Goal: Information Seeking & Learning: Find specific fact

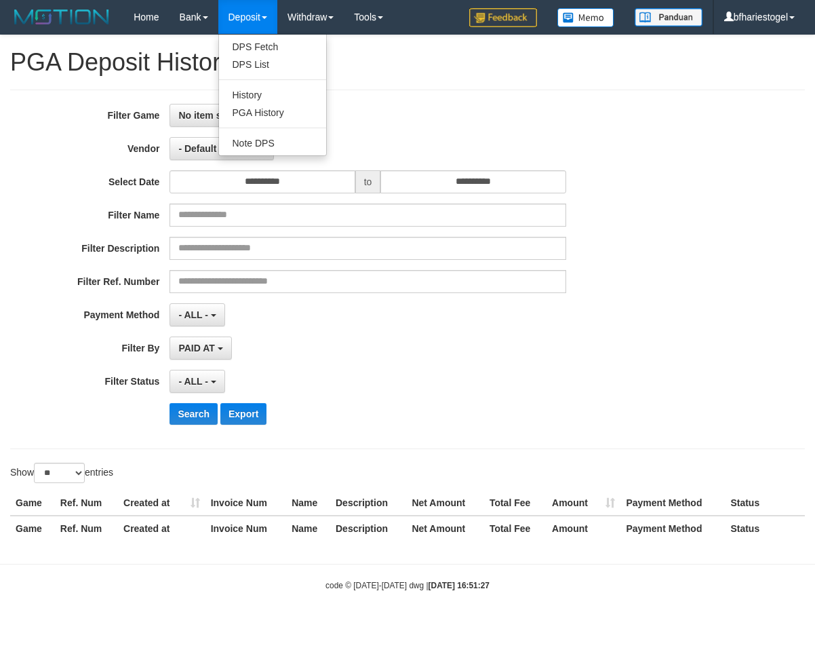
select select "**********"
select select "**"
click at [271, 120] on link "PGA History" at bounding box center [272, 113] width 107 height 18
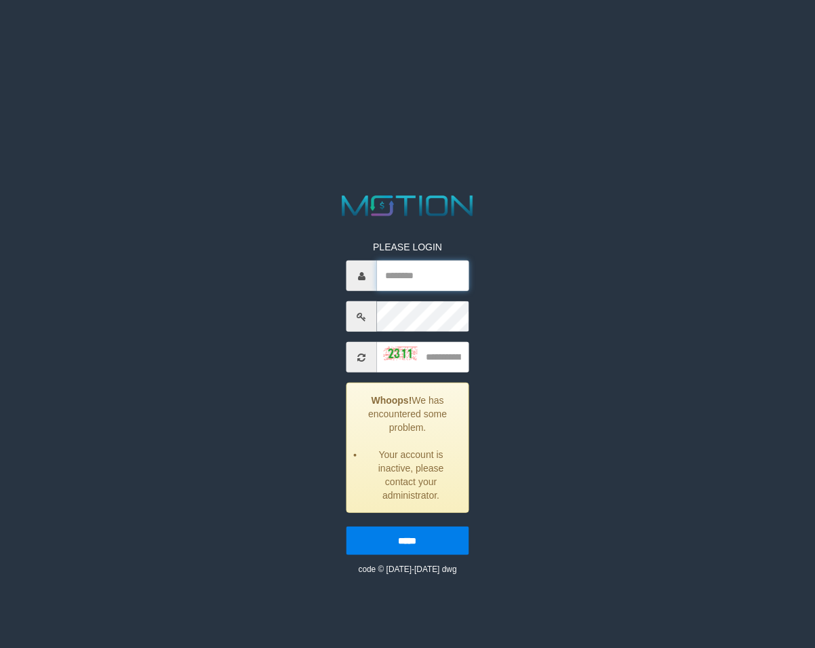
drag, startPoint x: 403, startPoint y: 265, endPoint x: 717, endPoint y: 260, distance: 314.1
click at [408, 265] on input "text" at bounding box center [423, 275] width 92 height 31
click at [429, 272] on input "text" at bounding box center [423, 275] width 92 height 31
paste input "**********"
type input "**********"
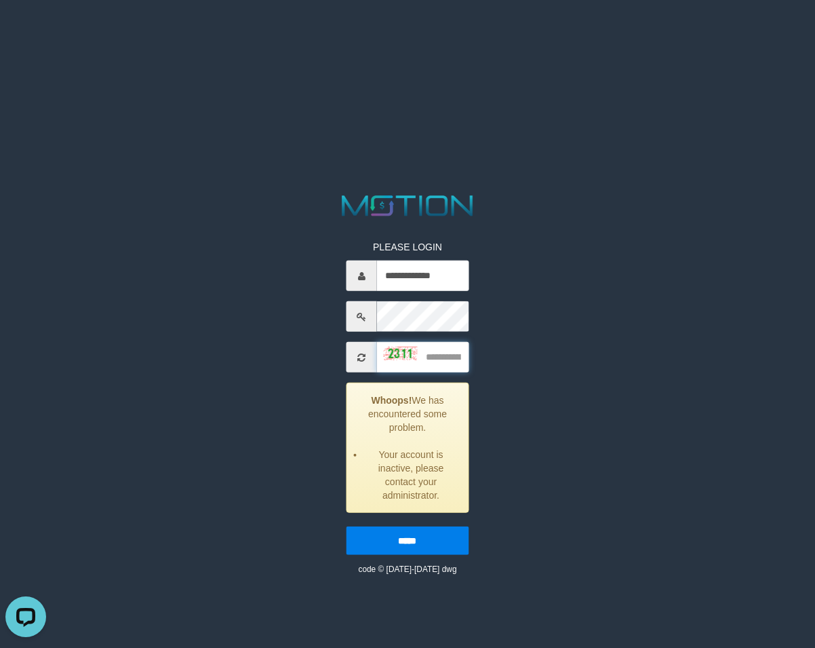
click at [456, 357] on input "text" at bounding box center [423, 357] width 92 height 31
type input "****"
click at [347, 526] on input "*****" at bounding box center [408, 540] width 122 height 28
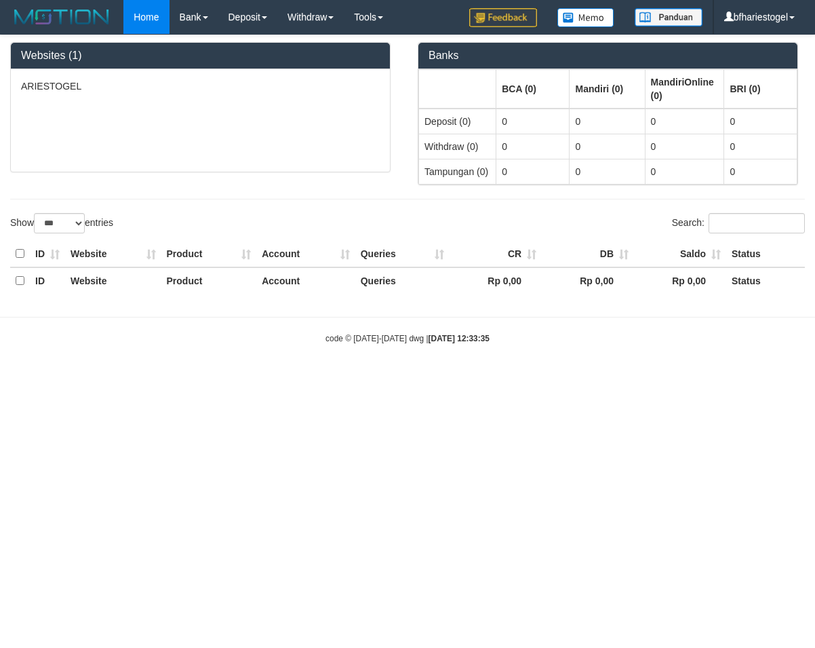
select select "***"
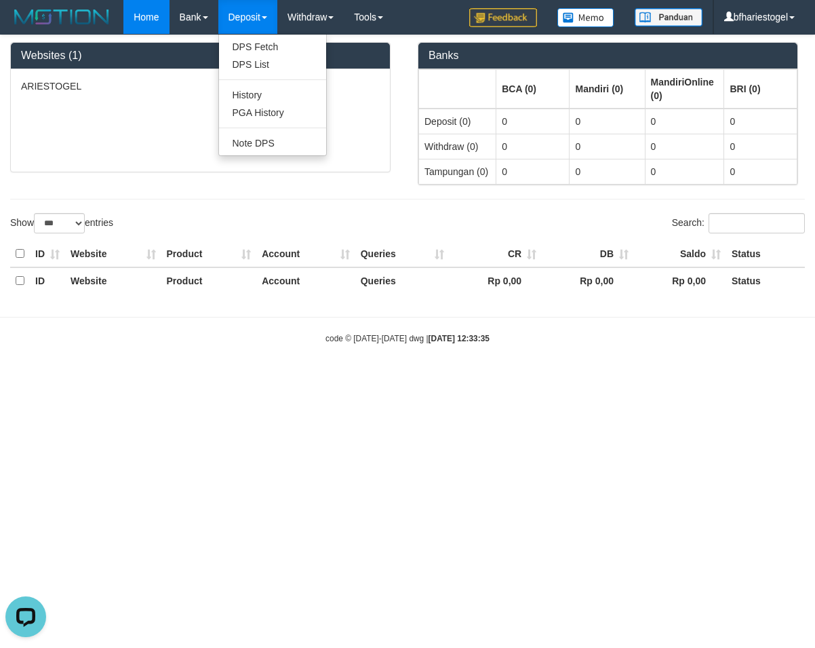
click at [231, 25] on link "Deposit" at bounding box center [247, 17] width 59 height 34
click at [248, 24] on link "Deposit" at bounding box center [247, 17] width 59 height 34
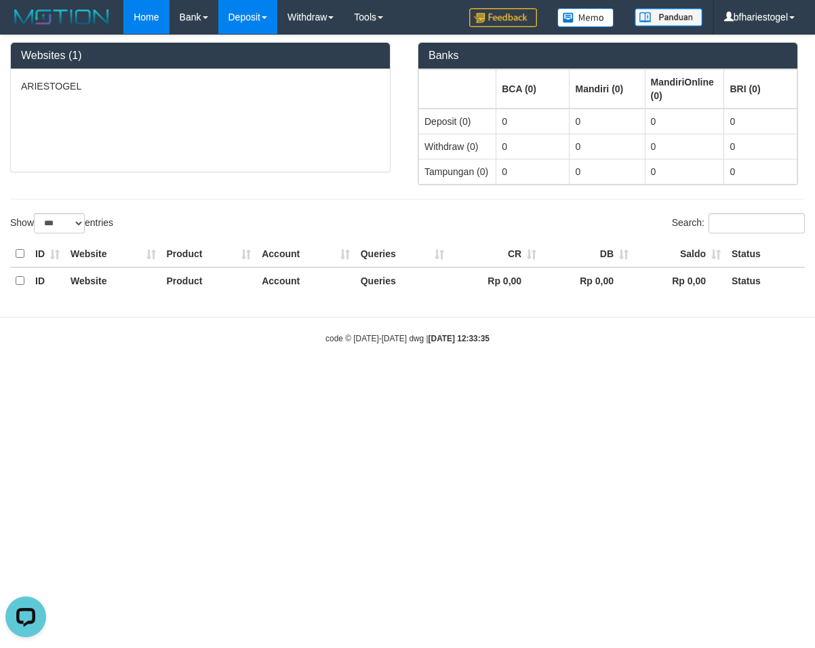
click at [248, 22] on link "Deposit" at bounding box center [247, 17] width 59 height 34
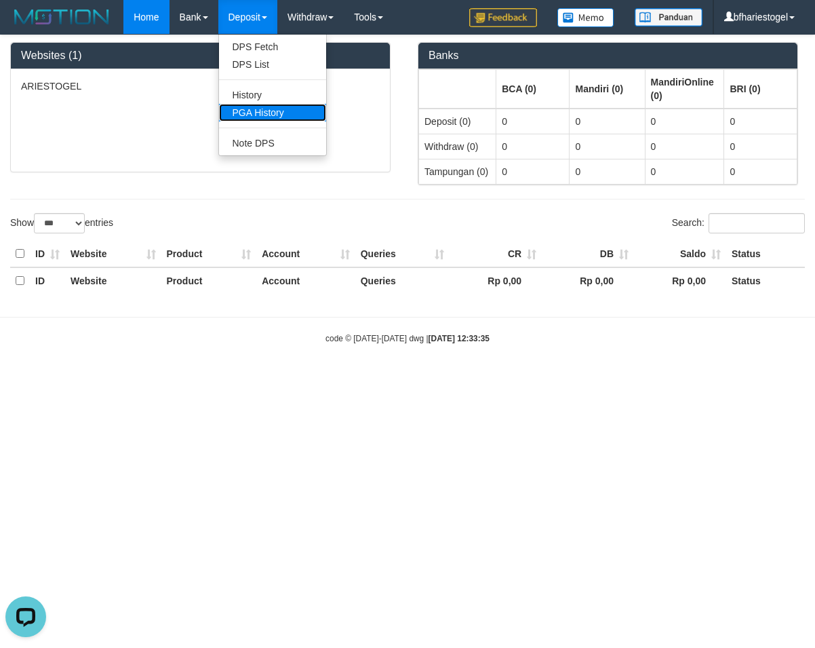
click at [264, 117] on link "PGA History" at bounding box center [272, 113] width 107 height 18
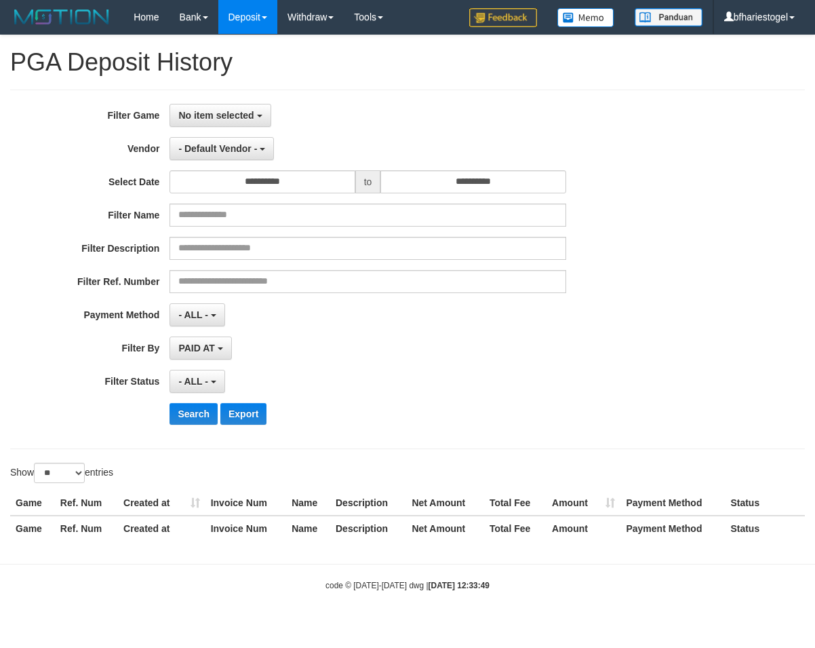
select select
select select "**"
click at [244, 155] on button "- Default Vendor -" at bounding box center [222, 148] width 104 height 23
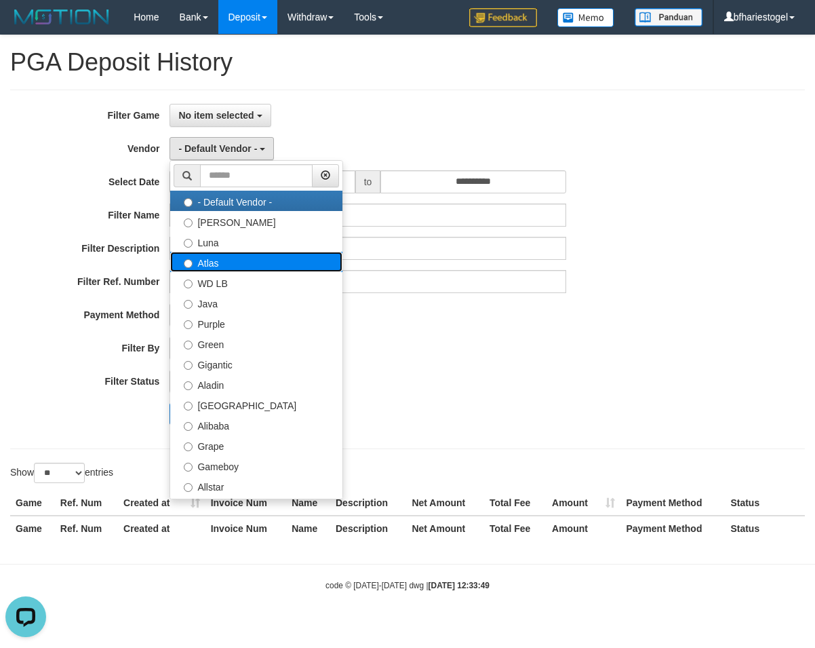
click at [235, 262] on label "Atlas" at bounding box center [256, 262] width 172 height 20
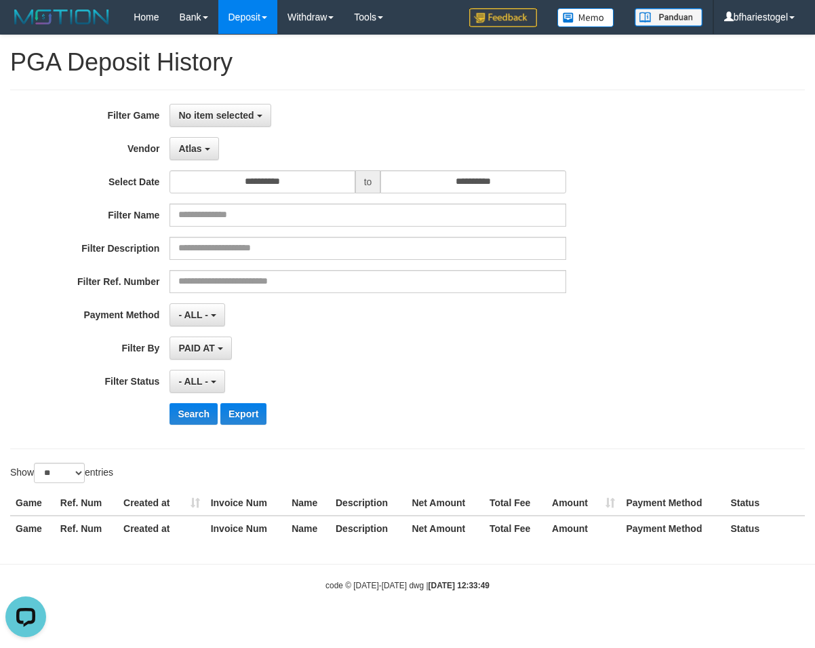
select select "**********"
click at [213, 124] on button "No item selected" at bounding box center [220, 115] width 101 height 23
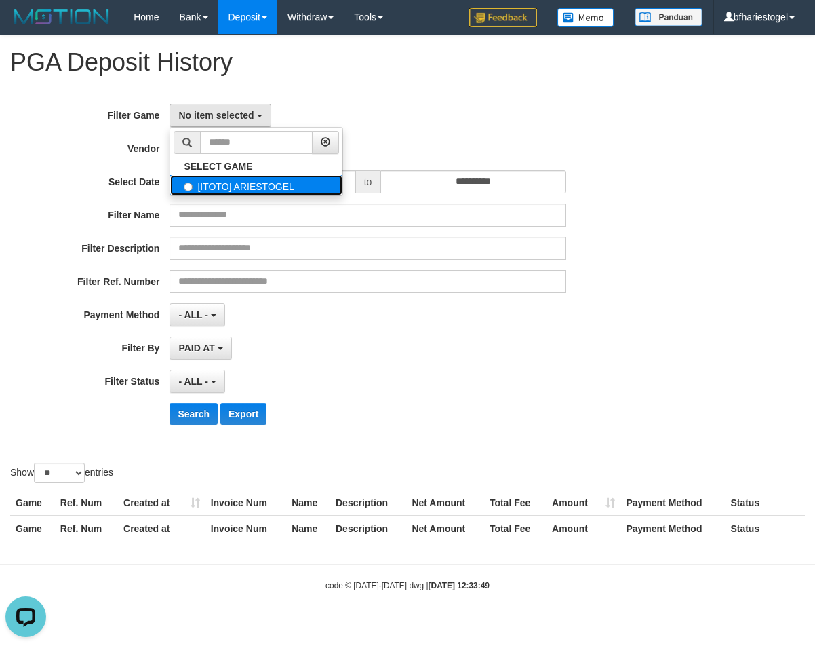
click at [245, 190] on label "[ITOTO] ARIESTOGEL" at bounding box center [256, 185] width 172 height 20
select select "***"
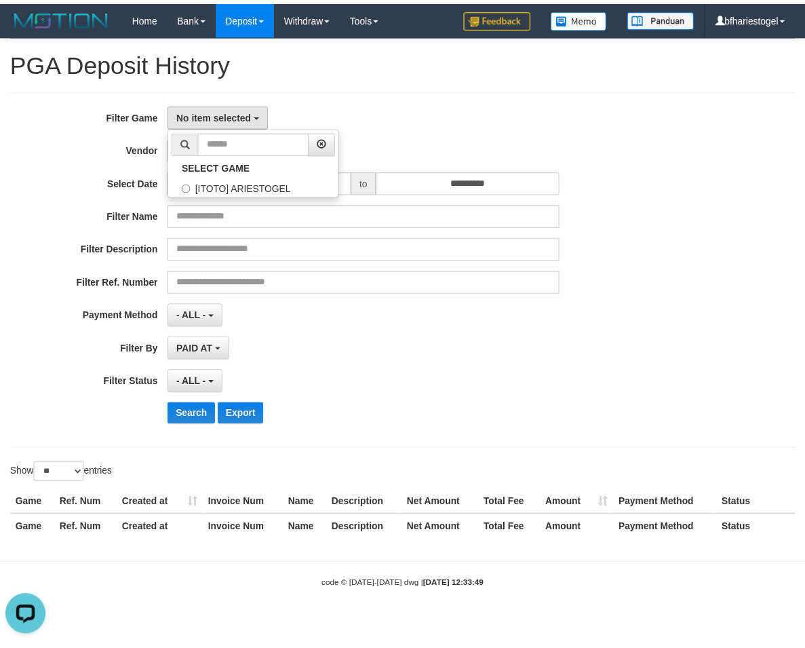
scroll to position [12, 0]
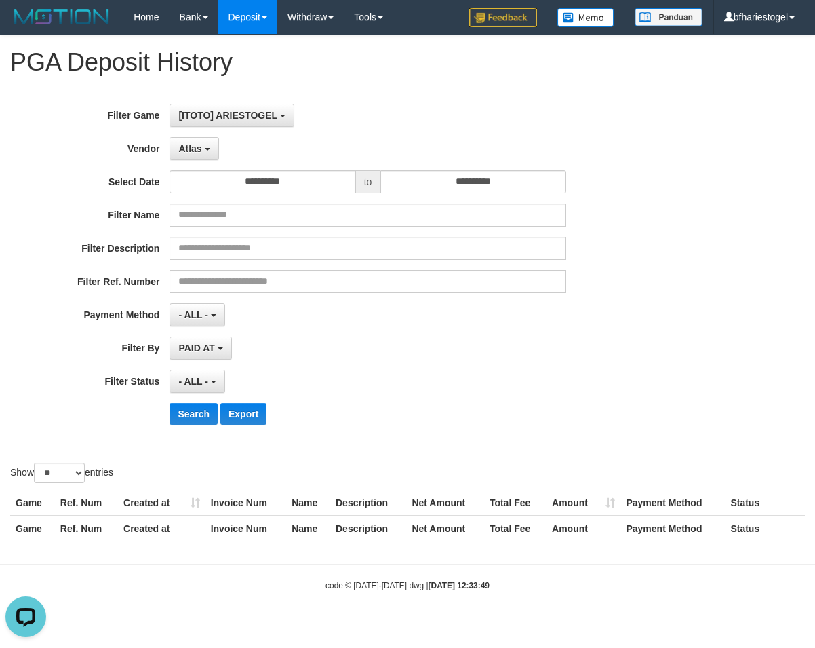
click at [195, 425] on div "**********" at bounding box center [340, 269] width 680 height 331
click at [199, 412] on button "Search" at bounding box center [194, 414] width 48 height 22
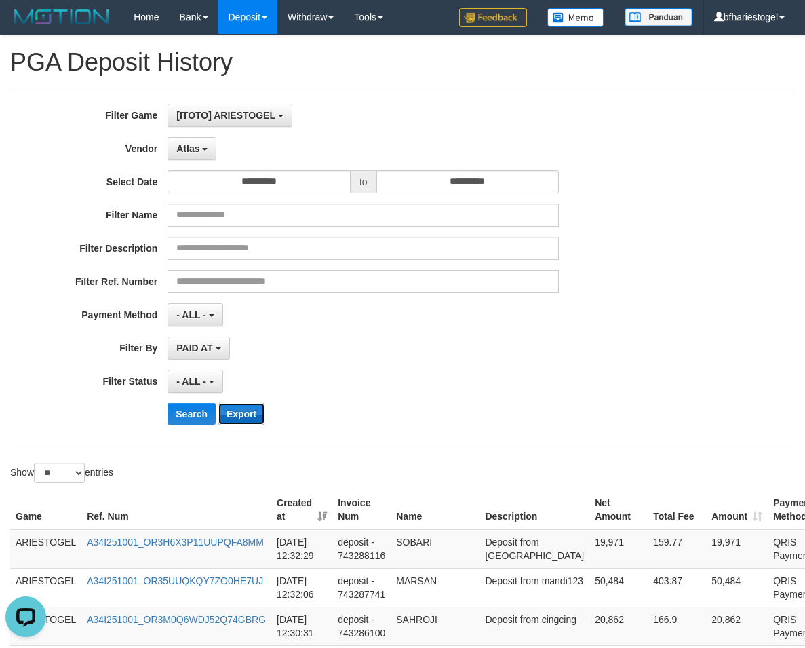
click at [244, 411] on button "Export" at bounding box center [241, 414] width 46 height 22
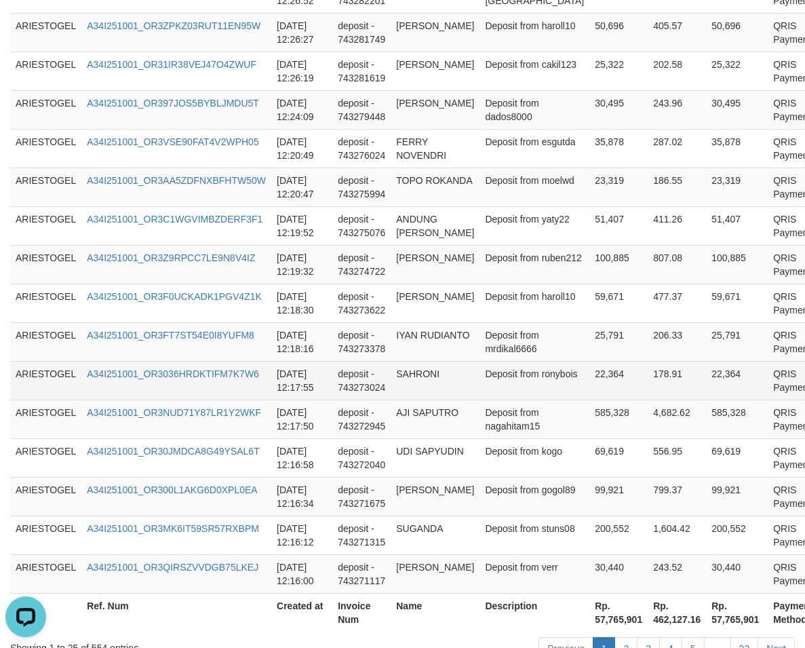
scroll to position [1009, 0]
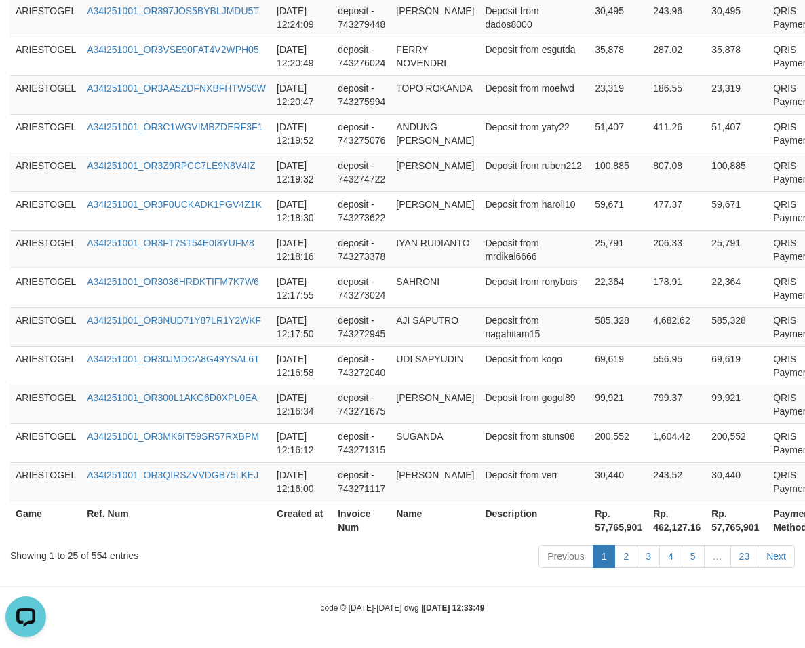
click at [706, 530] on th "Rp. 57,765,901" at bounding box center [737, 520] width 62 height 39
copy th "57,765,901"
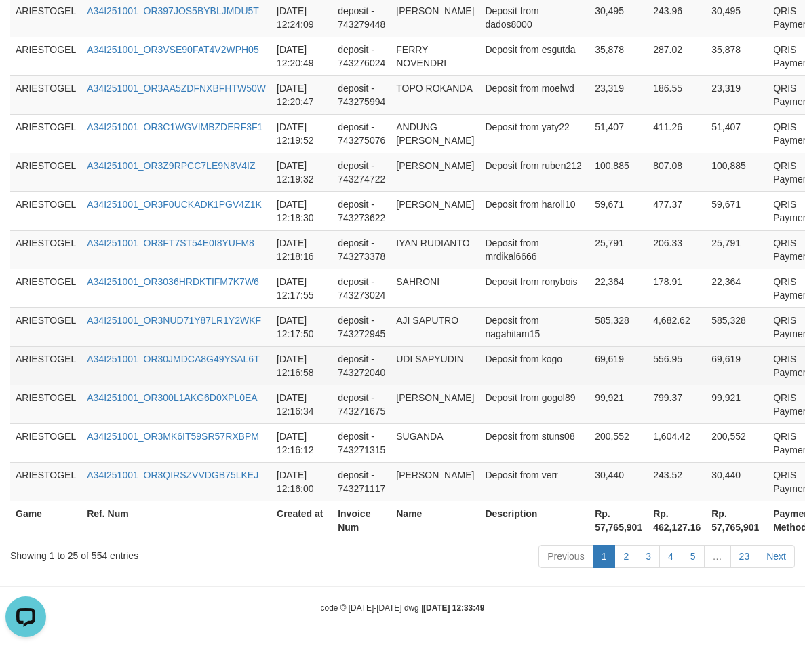
drag, startPoint x: 295, startPoint y: 362, endPoint x: 306, endPoint y: 347, distance: 19.0
click at [295, 362] on td "2025-10-01 12:16:58" at bounding box center [301, 365] width 61 height 39
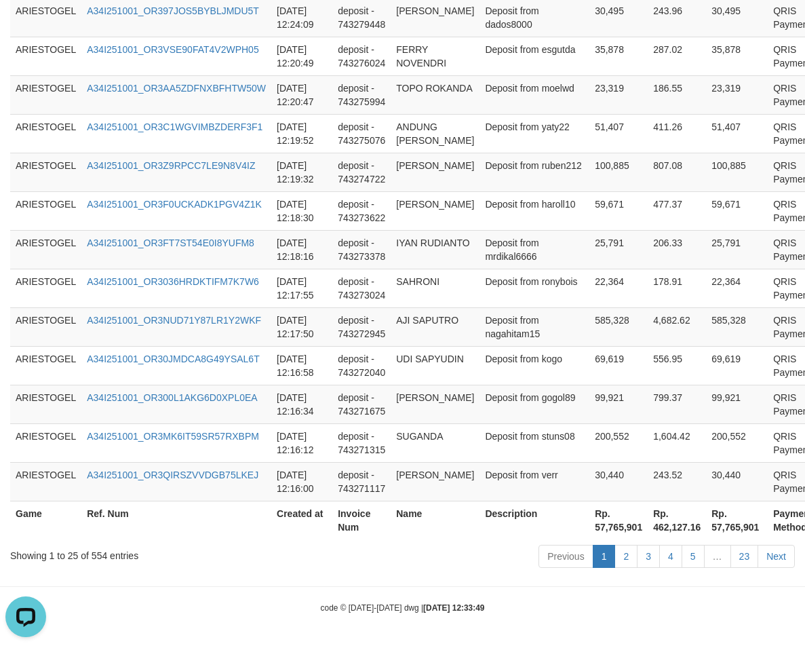
scroll to position [0, 0]
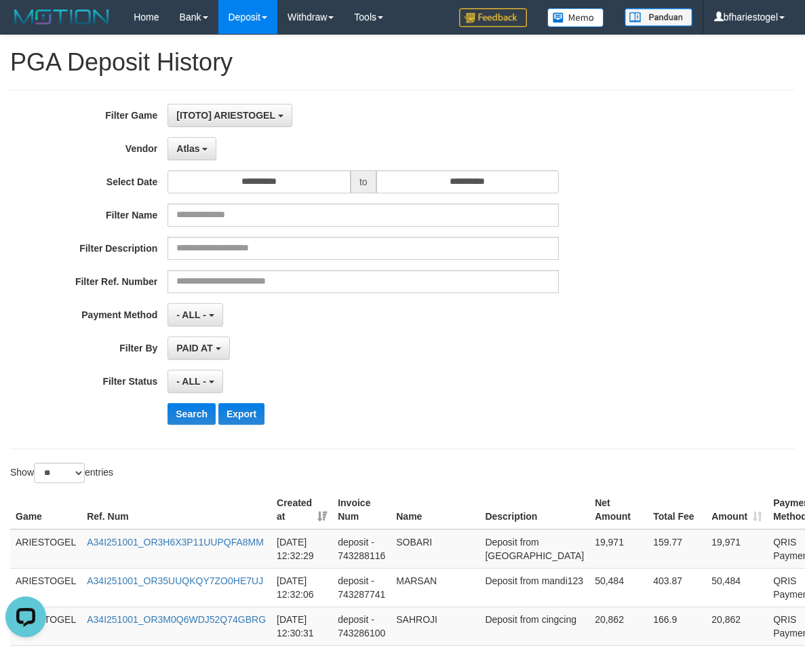
click at [210, 146] on button "Atlas" at bounding box center [192, 148] width 49 height 23
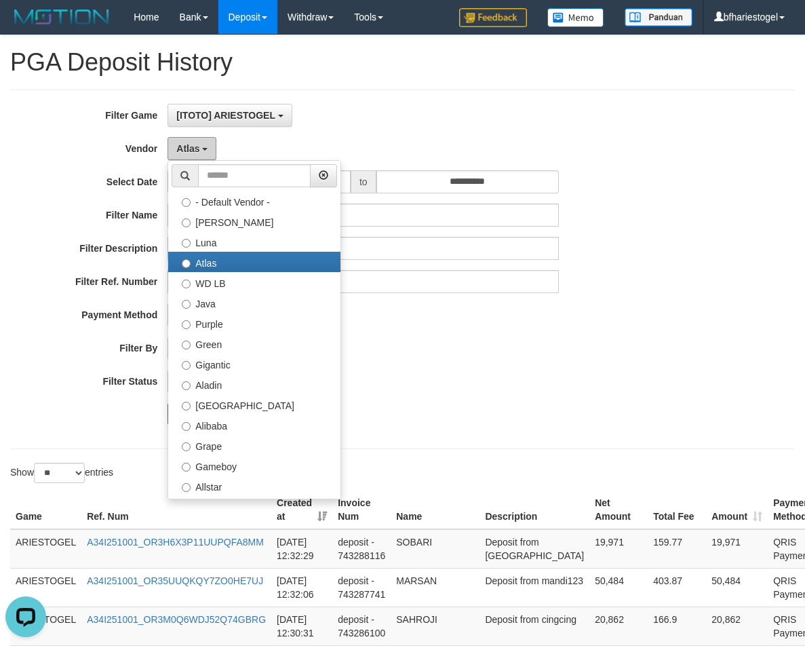
drag, startPoint x: 210, startPoint y: 146, endPoint x: 217, endPoint y: 147, distance: 7.6
click at [209, 146] on button "Atlas" at bounding box center [192, 148] width 49 height 23
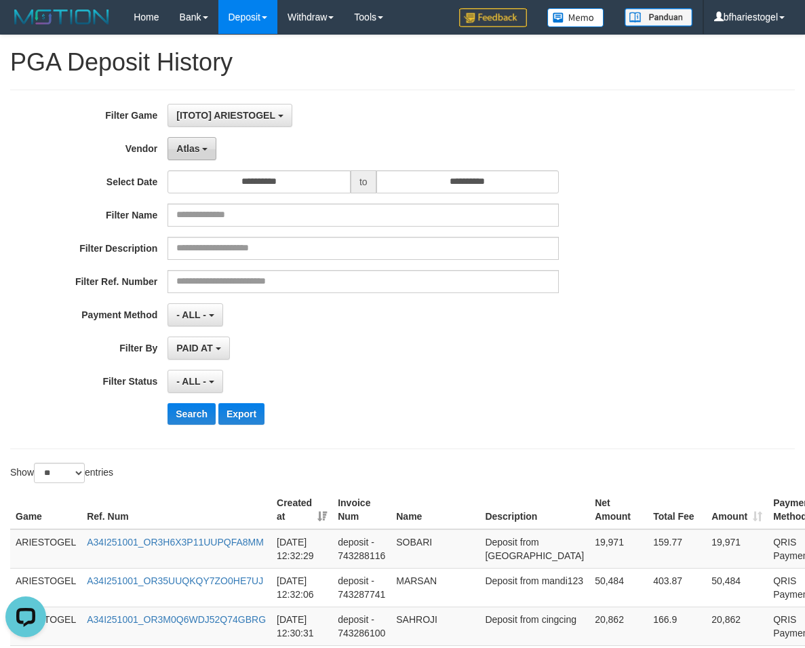
click at [199, 153] on span "Atlas" at bounding box center [187, 148] width 23 height 11
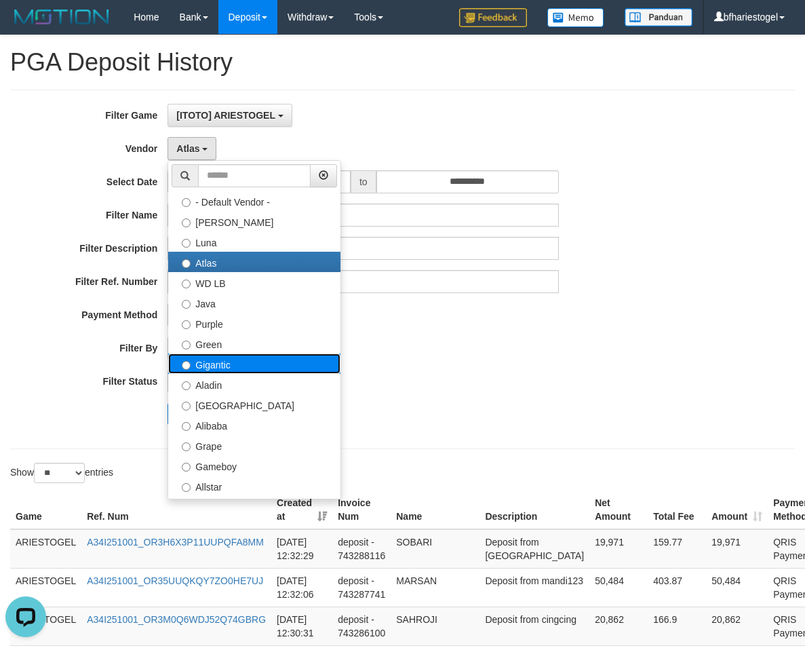
click at [202, 364] on label "Gigantic" at bounding box center [254, 363] width 172 height 20
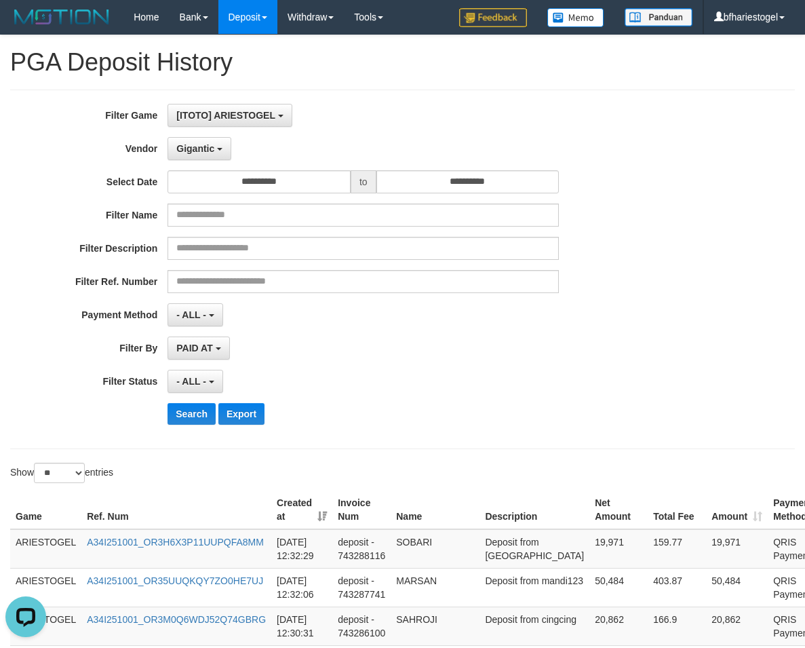
click at [353, 406] on div "Search Export" at bounding box center [419, 414] width 503 height 22
click at [170, 413] on button "Search" at bounding box center [192, 414] width 48 height 22
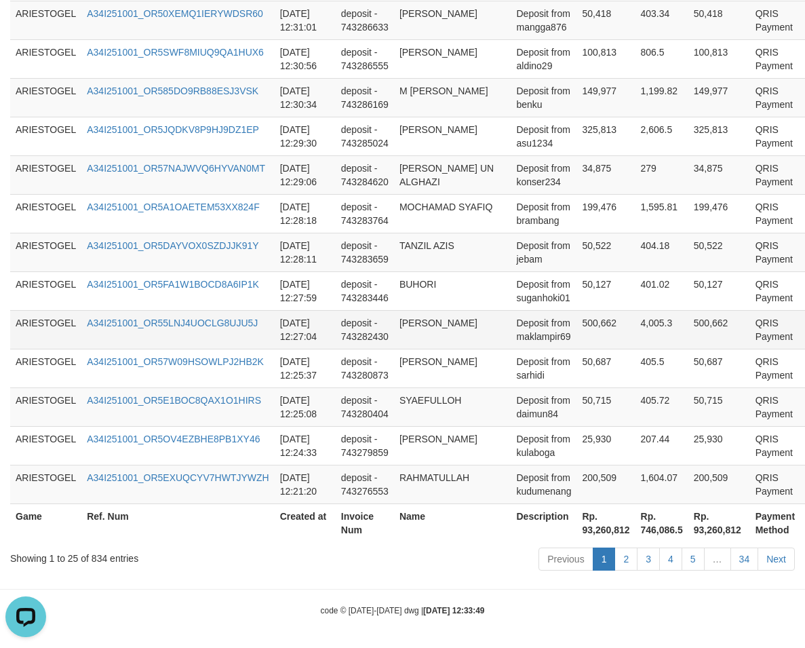
scroll to position [1022, 0]
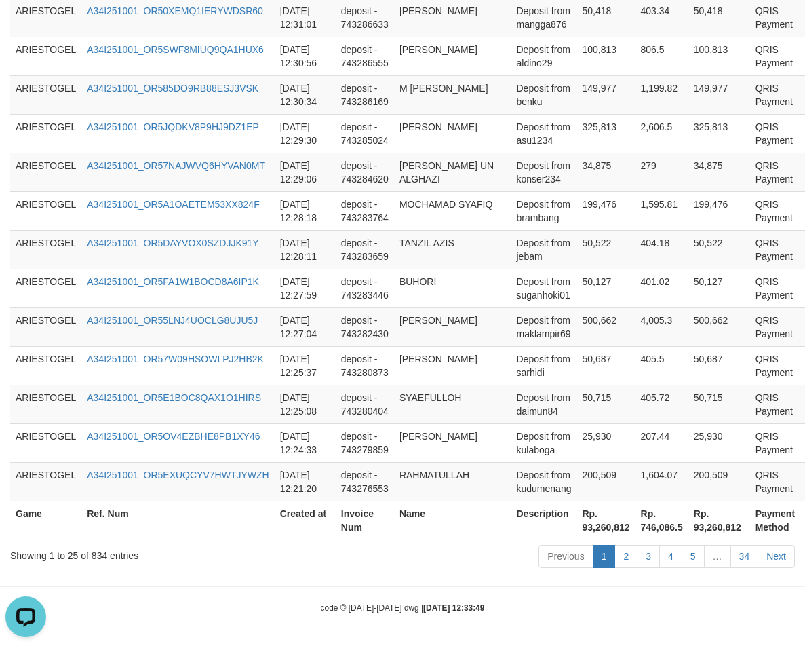
click at [688, 530] on th "Rp. 93,260,812" at bounding box center [719, 520] width 62 height 39
copy th "93,260,812"
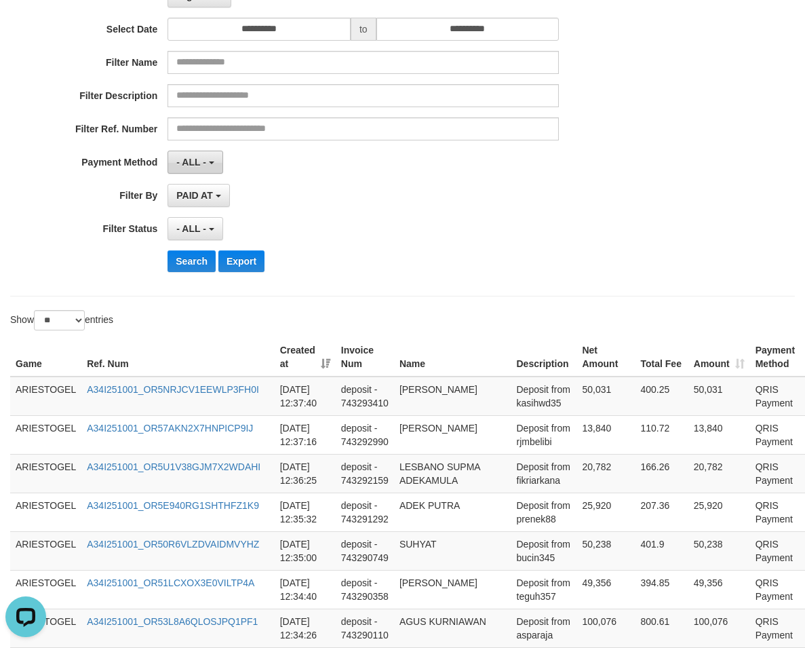
scroll to position [0, 0]
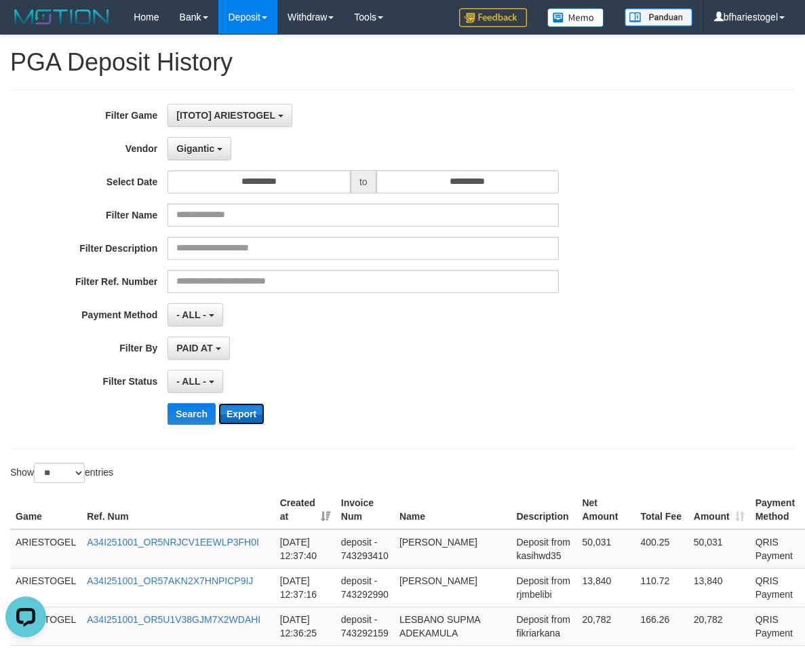
click at [244, 414] on button "Export" at bounding box center [241, 414] width 46 height 22
drag, startPoint x: 454, startPoint y: 315, endPoint x: 543, endPoint y: 306, distance: 89.3
click at [455, 315] on div "- ALL - SELECT ALL - ALL - SELECT PAYMENT METHOD Mandiri BNI OVO CIMB BRI MAYBA…" at bounding box center [363, 314] width 391 height 23
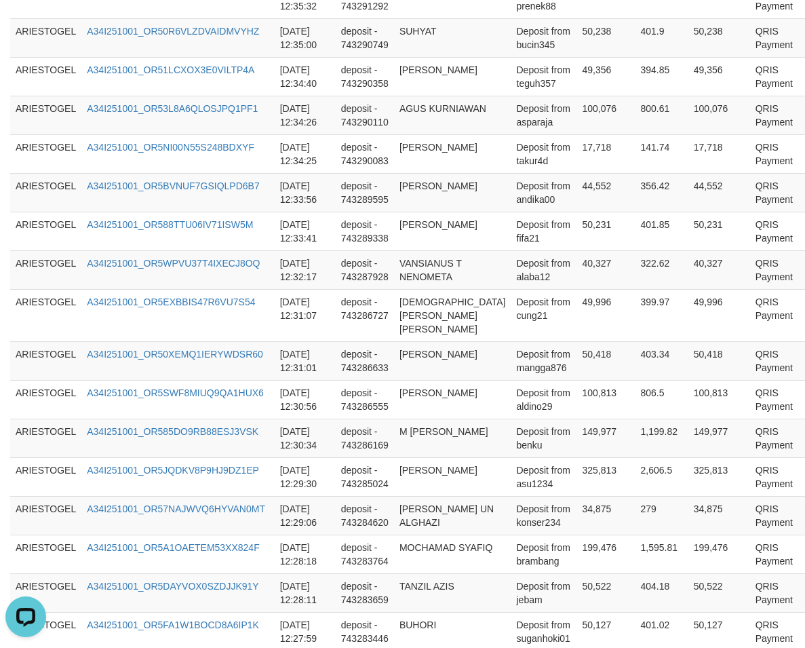
scroll to position [1022, 0]
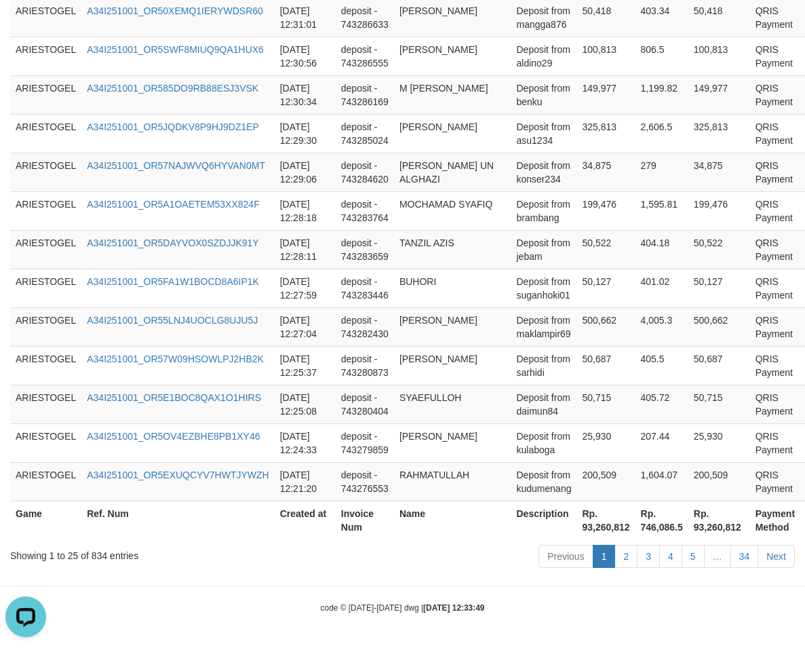
click at [688, 526] on th "Rp. 93,260,812" at bounding box center [719, 520] width 62 height 39
drag, startPoint x: 676, startPoint y: 526, endPoint x: 712, endPoint y: 520, distance: 36.5
click at [688, 526] on th "Rp. 93,260,812" at bounding box center [719, 520] width 62 height 39
copy th "93,260,812"
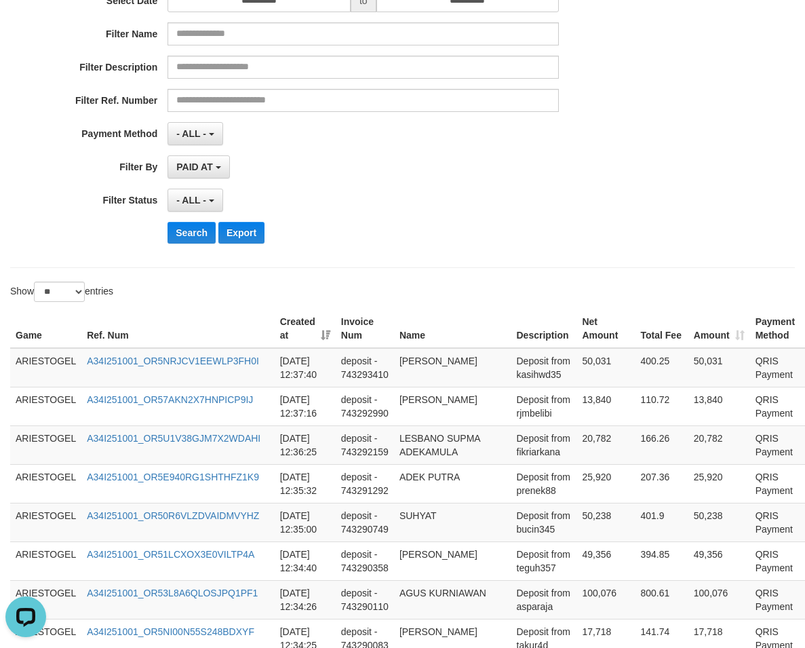
scroll to position [0, 0]
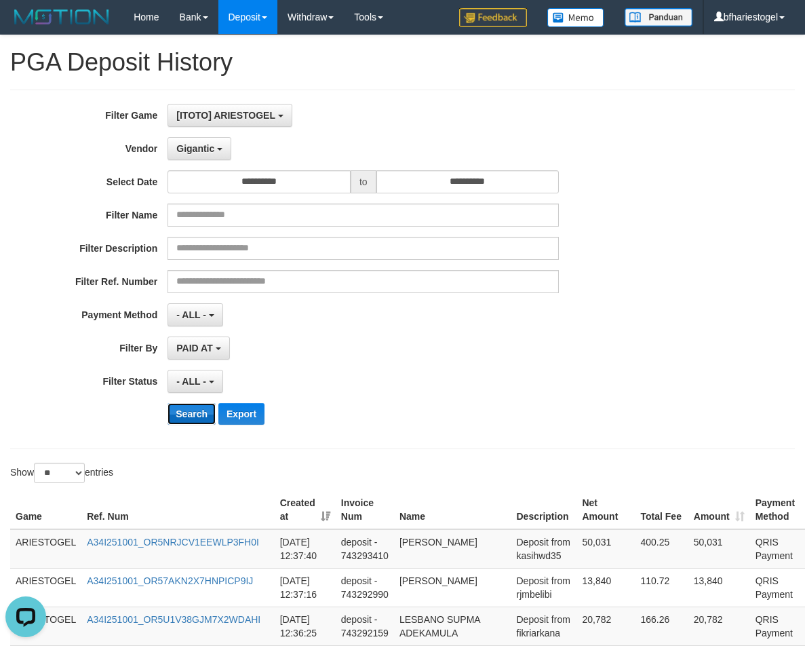
click at [179, 403] on button "Search" at bounding box center [192, 414] width 48 height 22
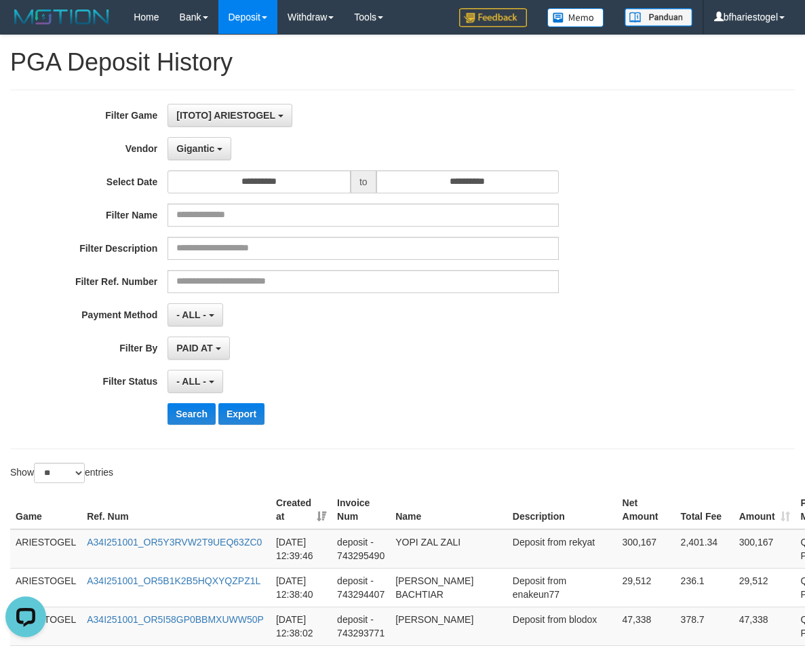
click at [251, 402] on div "**********" at bounding box center [335, 269] width 671 height 331
click at [234, 410] on button "Export" at bounding box center [241, 414] width 46 height 22
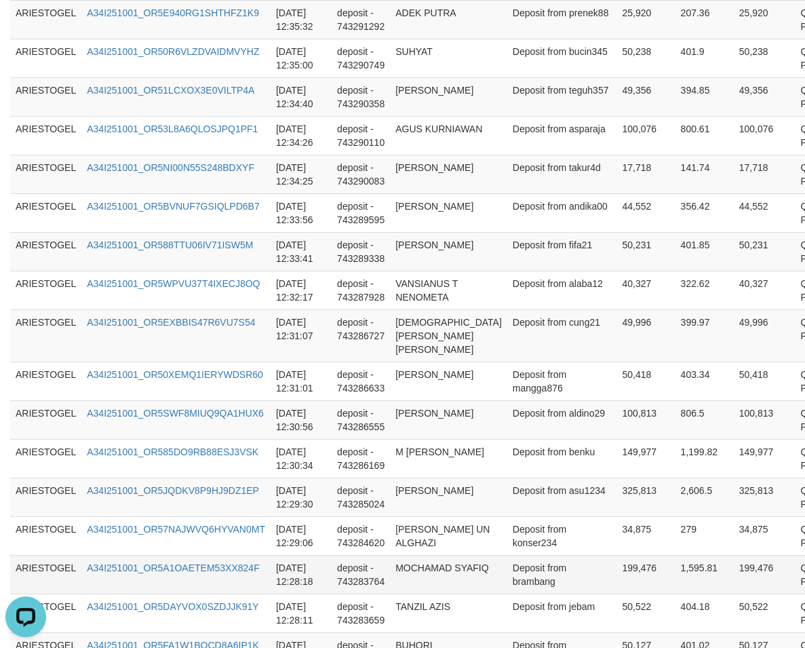
scroll to position [1063, 0]
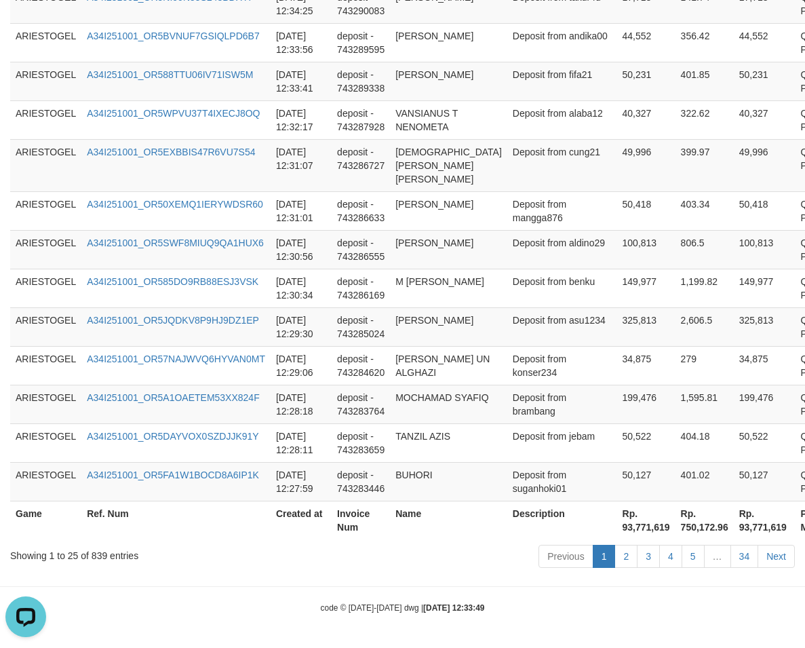
click at [734, 526] on th "Rp. 93,771,619" at bounding box center [765, 520] width 62 height 39
copy th "93,771,619"
click at [109, 167] on td "A34I251001_OR5EXBBIS47R6VU7S54" at bounding box center [175, 165] width 189 height 52
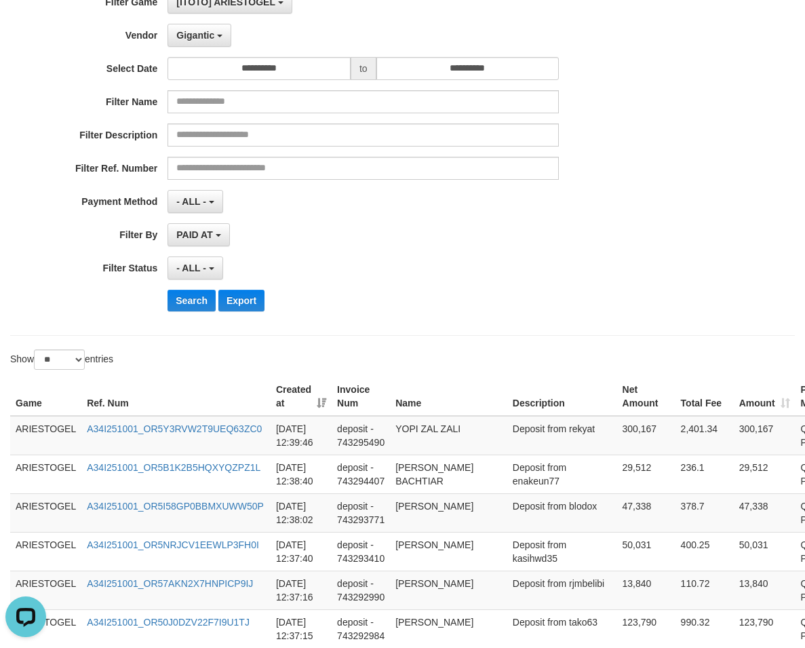
scroll to position [0, 0]
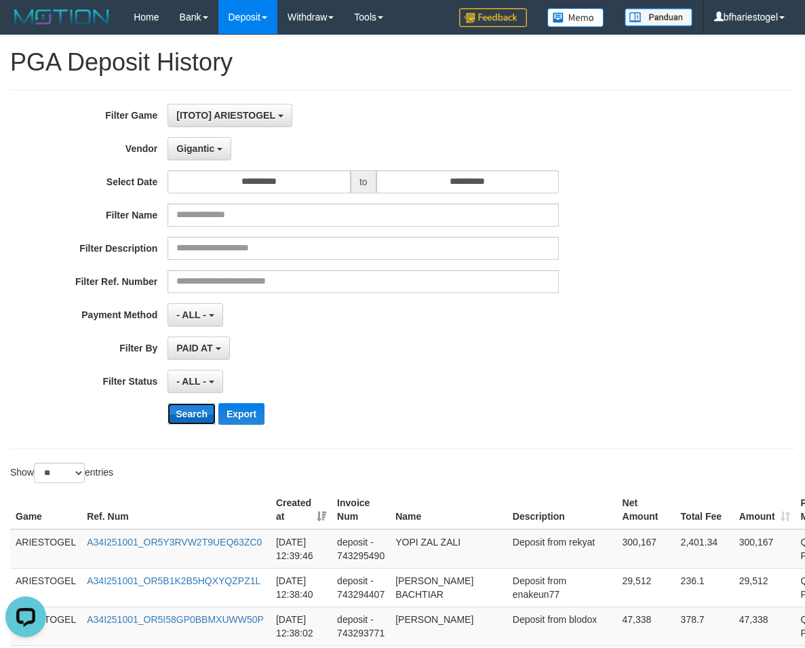
click at [194, 414] on button "Search" at bounding box center [192, 414] width 48 height 22
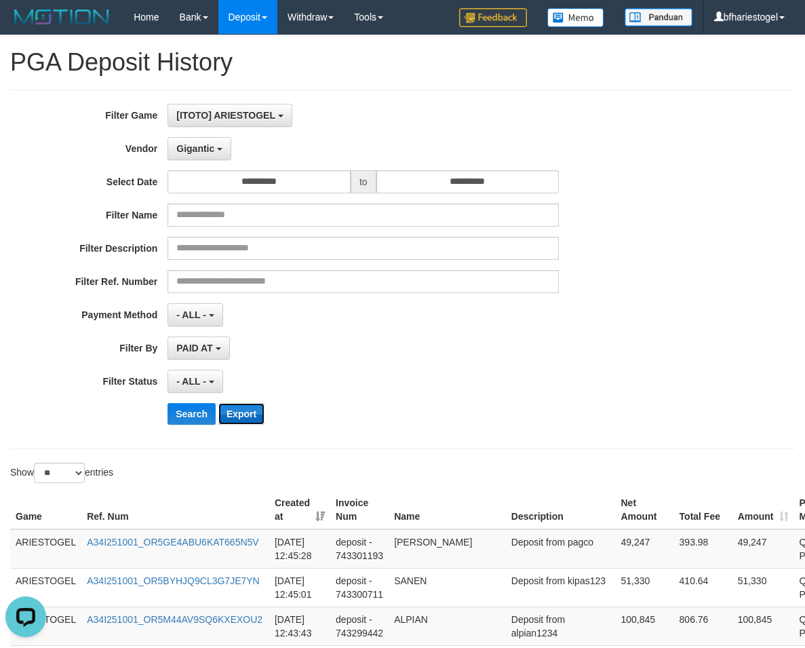
drag, startPoint x: 240, startPoint y: 415, endPoint x: 579, endPoint y: 353, distance: 344.1
click at [240, 414] on button "Export" at bounding box center [241, 414] width 46 height 22
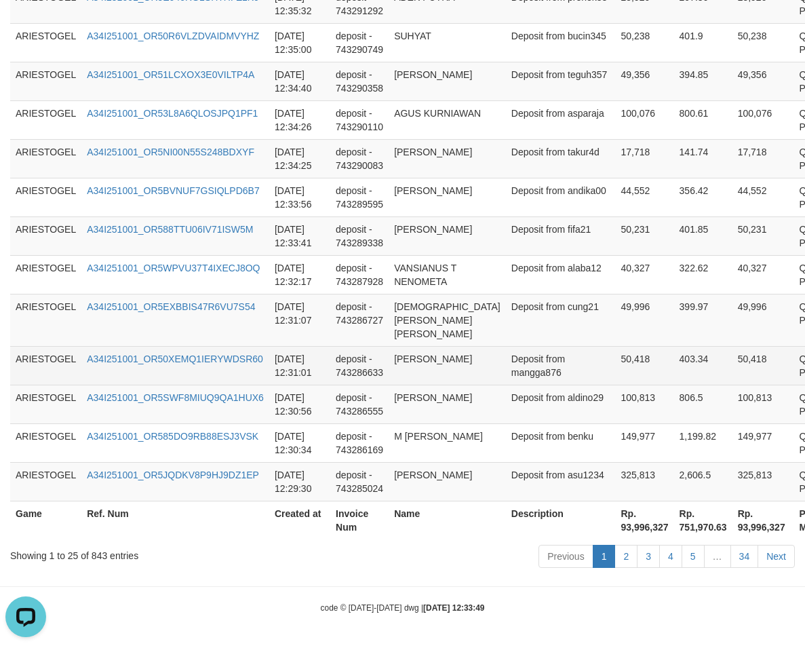
scroll to position [1253, 0]
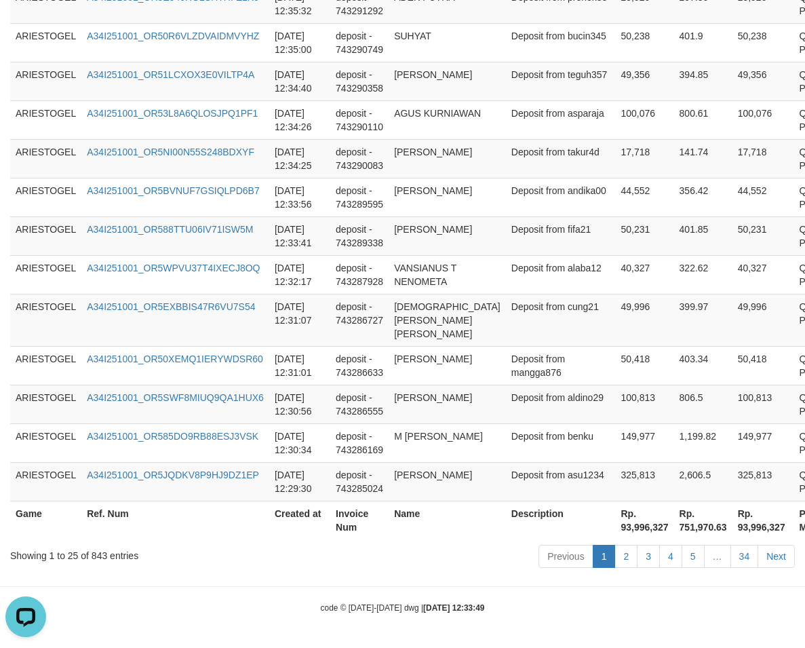
click at [733, 531] on th "Rp. 93,996,327" at bounding box center [764, 520] width 62 height 39
copy th "93,996,327"
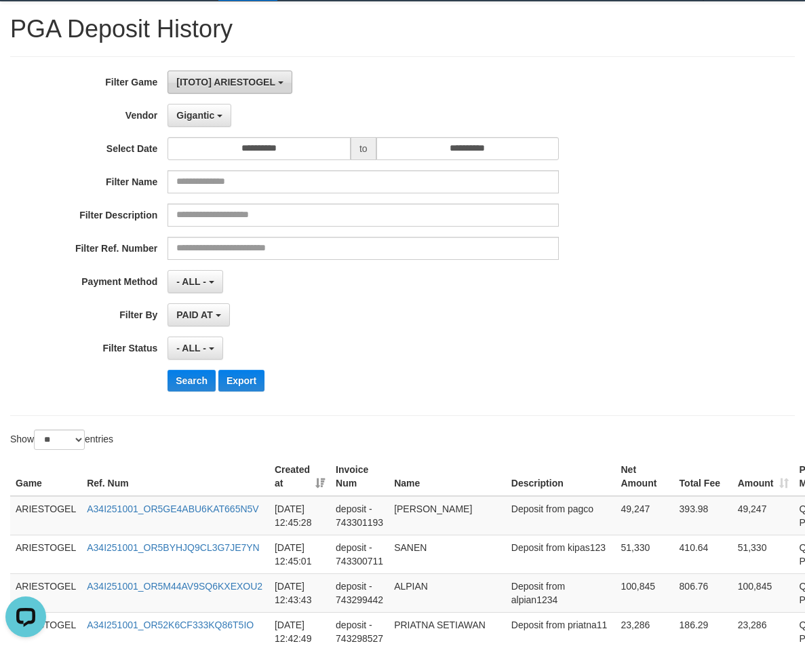
scroll to position [32, 0]
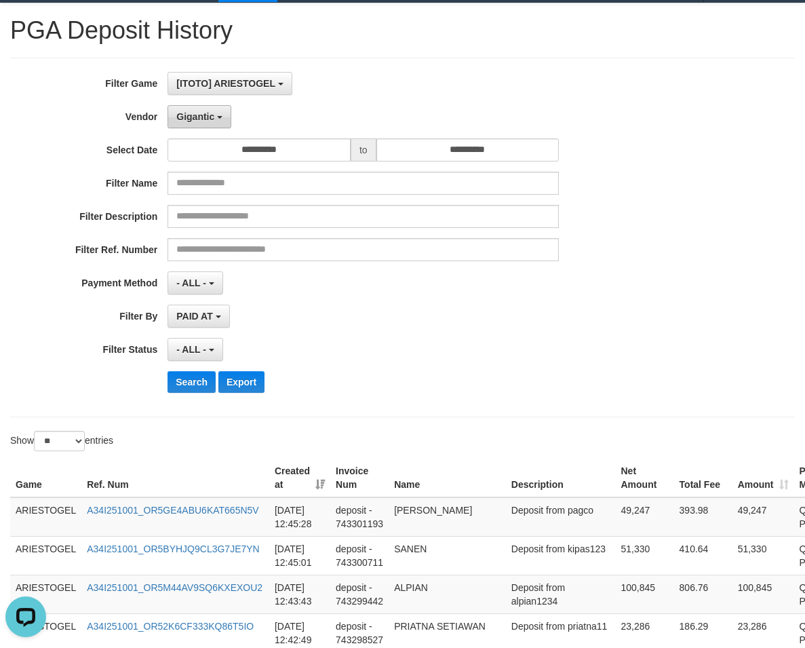
click at [201, 121] on span "Gigantic" at bounding box center [195, 116] width 38 height 11
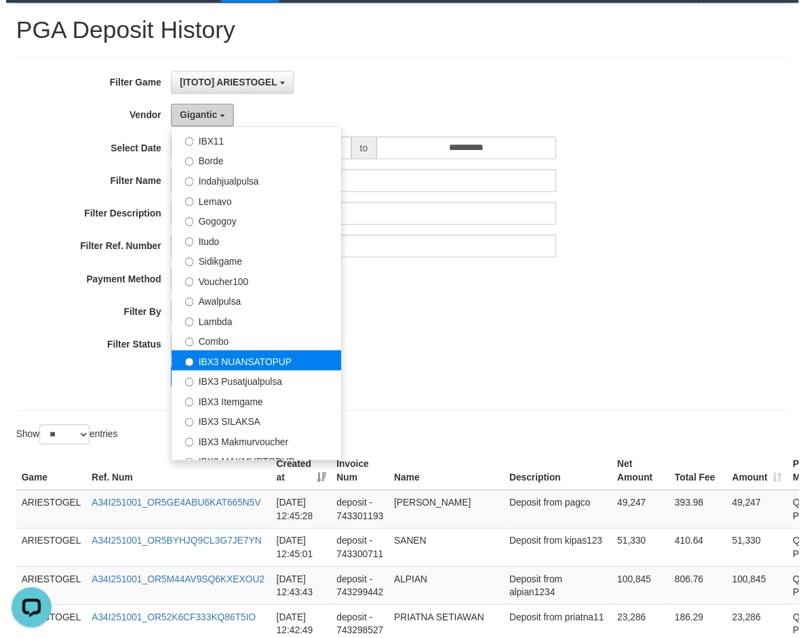
scroll to position [370, 0]
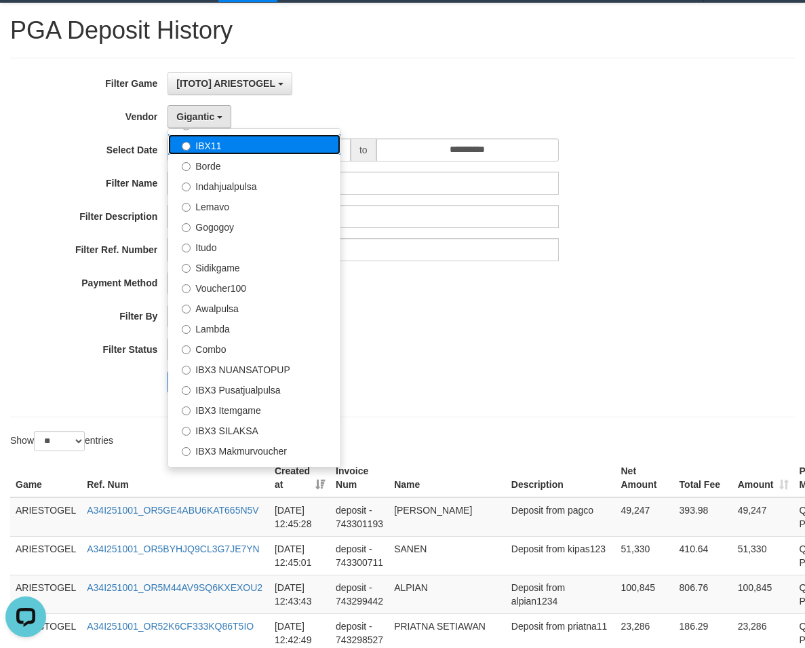
click at [206, 144] on label "IBX11" at bounding box center [254, 144] width 172 height 20
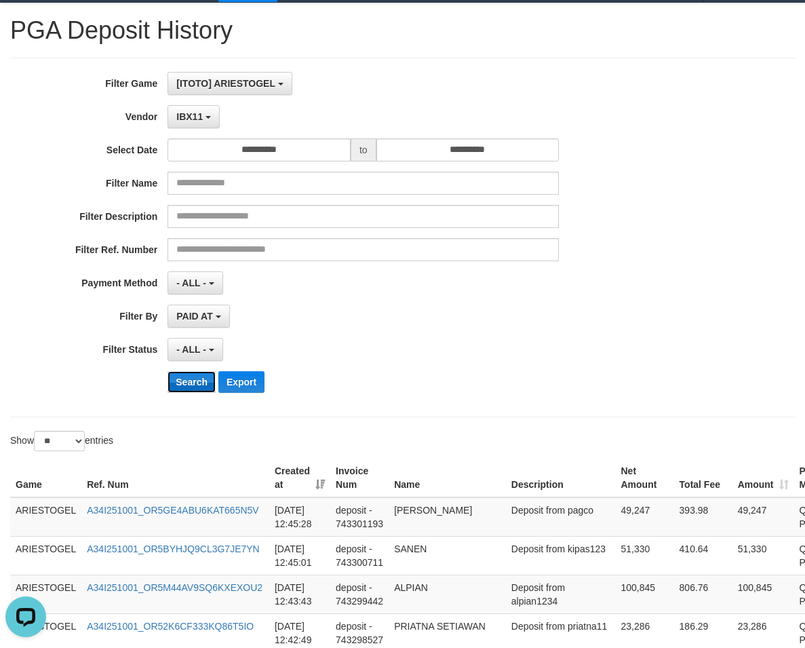
click at [186, 376] on button "Search" at bounding box center [192, 382] width 48 height 22
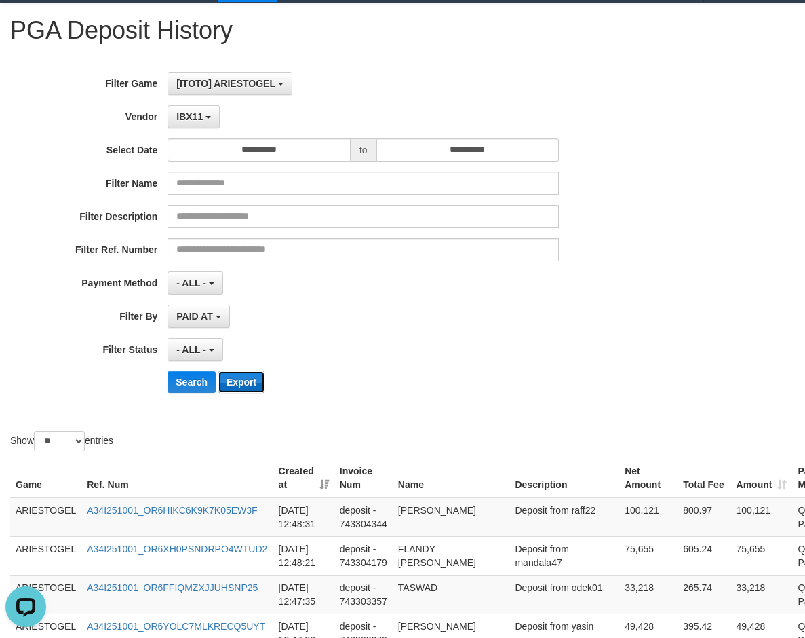
click at [245, 381] on button "Export" at bounding box center [241, 382] width 46 height 22
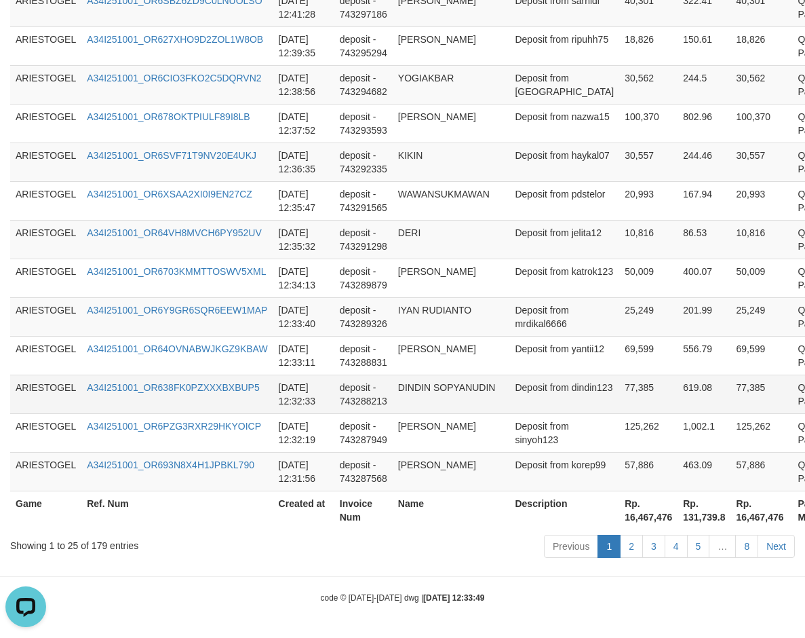
scroll to position [1277, 0]
click at [731, 513] on th "Rp. 16,467,476" at bounding box center [762, 509] width 62 height 39
copy th "16,467,476"
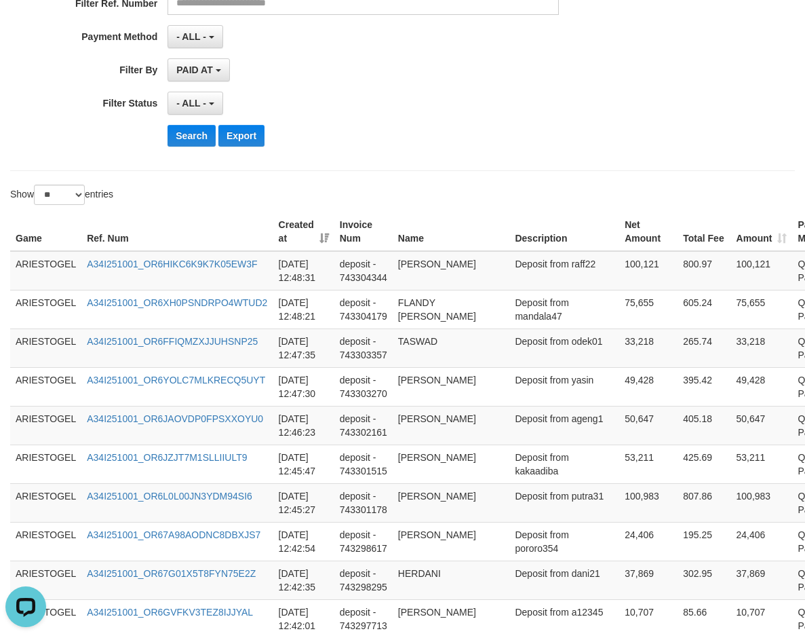
scroll to position [56, 0]
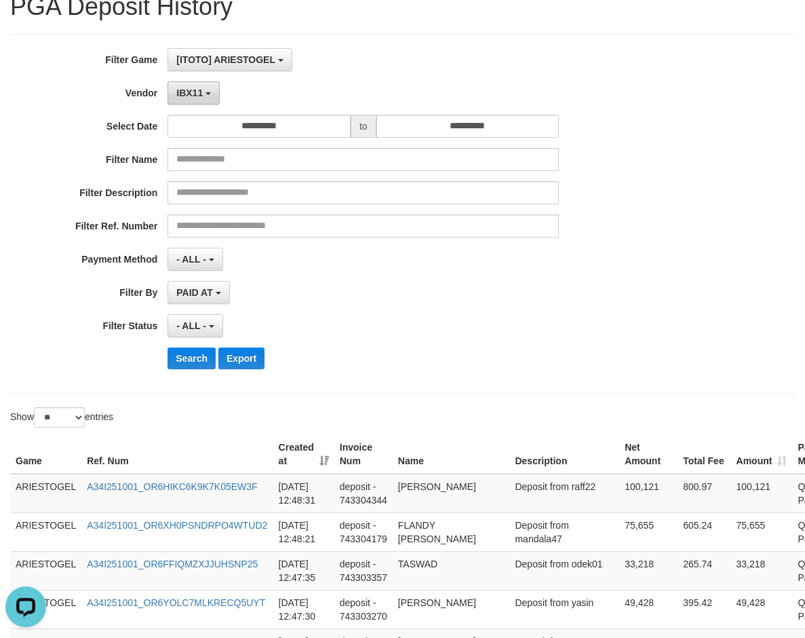
click at [213, 98] on button "IBX11" at bounding box center [194, 92] width 52 height 23
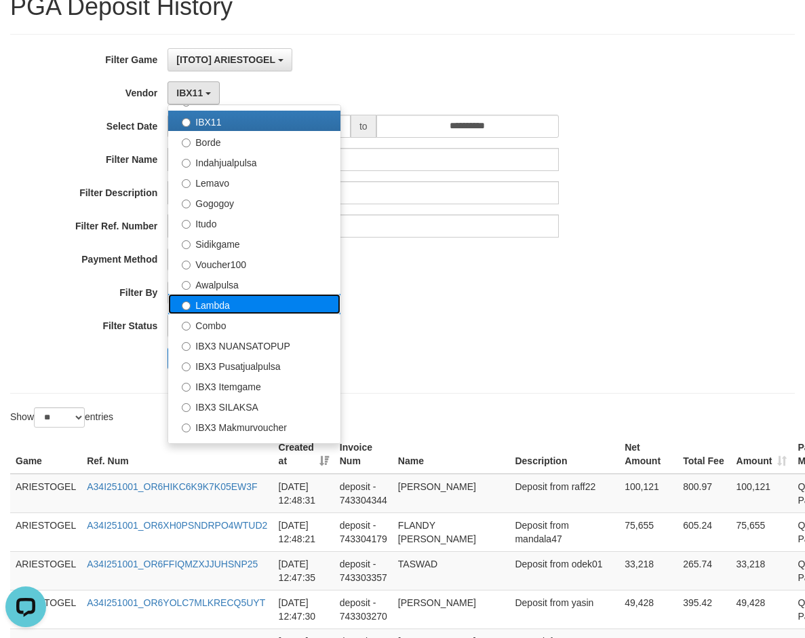
click at [239, 300] on label "Lambda" at bounding box center [254, 304] width 172 height 20
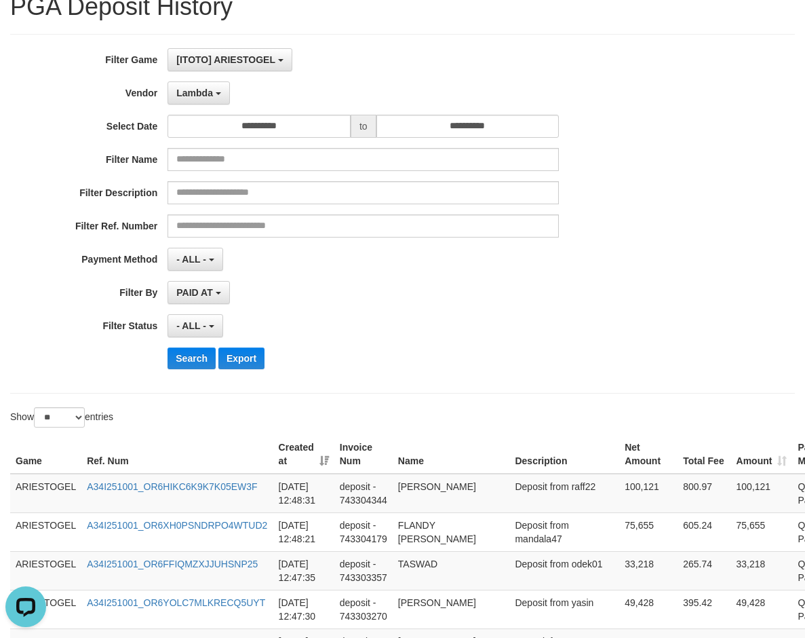
click at [549, 282] on div "PAID AT PAID AT CREATED AT" at bounding box center [363, 292] width 391 height 23
click at [193, 360] on button "Search" at bounding box center [192, 358] width 48 height 22
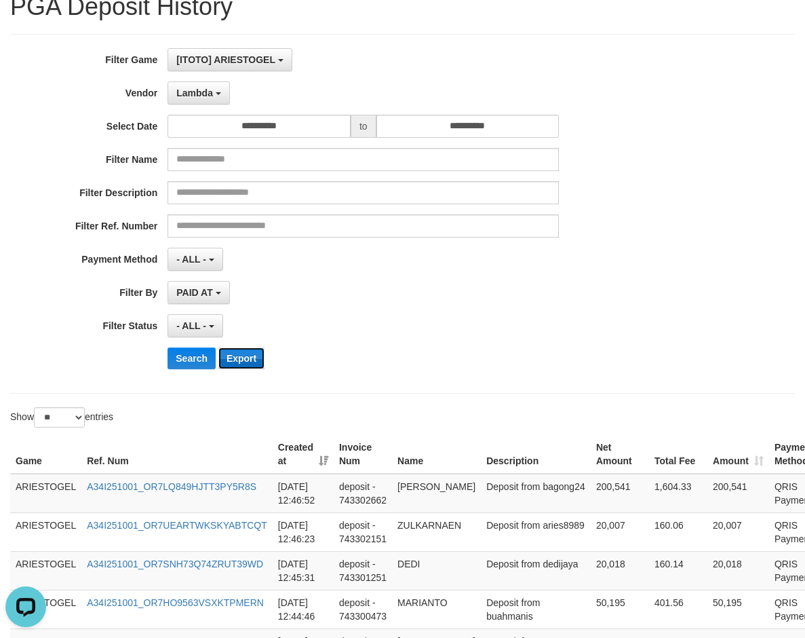
click at [239, 355] on button "Export" at bounding box center [241, 358] width 46 height 22
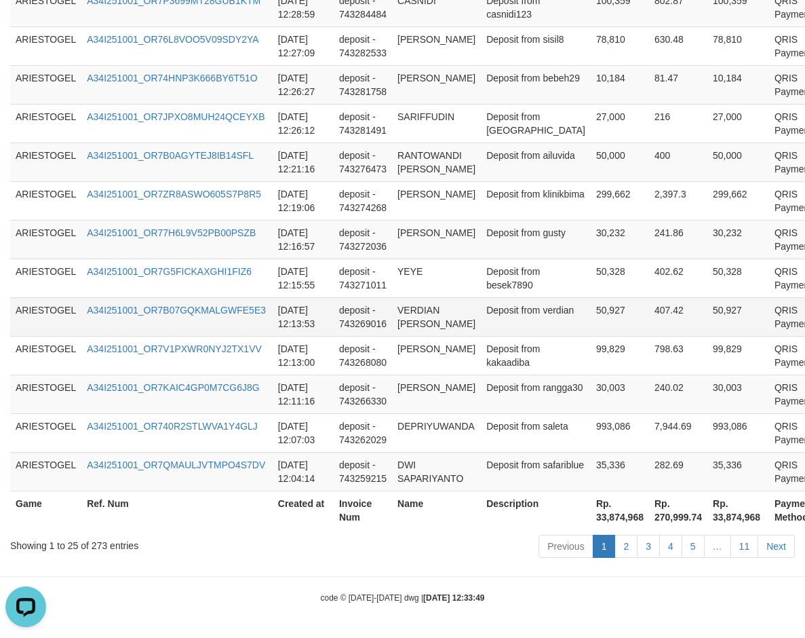
scroll to position [1277, 0]
click at [707, 520] on th "Rp. 33,874,968" at bounding box center [738, 509] width 62 height 39
drag, startPoint x: 672, startPoint y: 520, endPoint x: 710, endPoint y: 501, distance: 42.5
click at [707, 520] on th "Rp. 33,874,968" at bounding box center [738, 509] width 62 height 39
copy th "33,874,968"
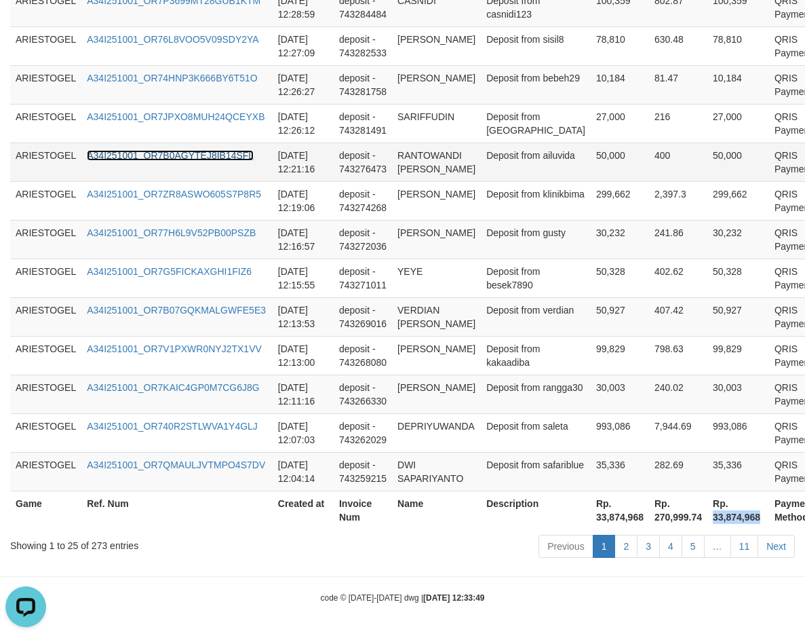
click at [224, 150] on link "A34I251001_OR7B0AGYTEJ8IB14SFL" at bounding box center [170, 155] width 167 height 11
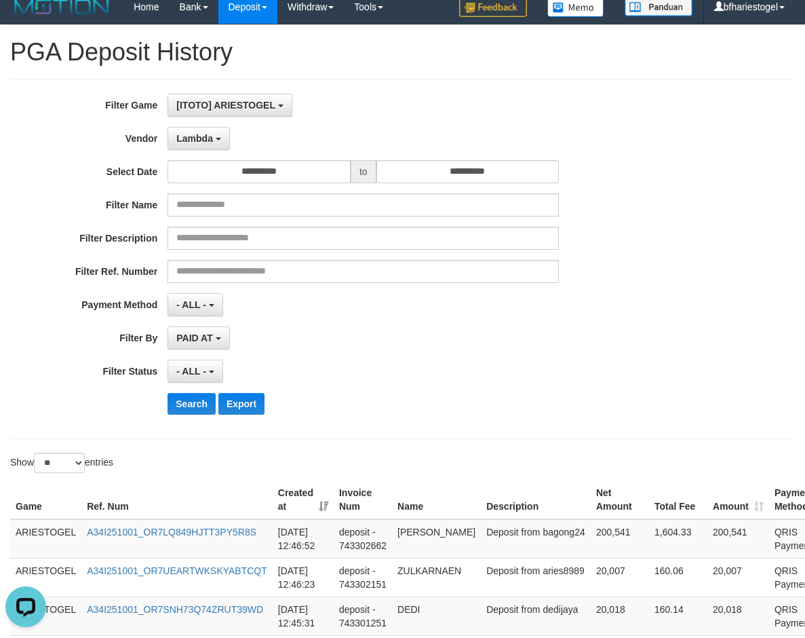
scroll to position [0, 0]
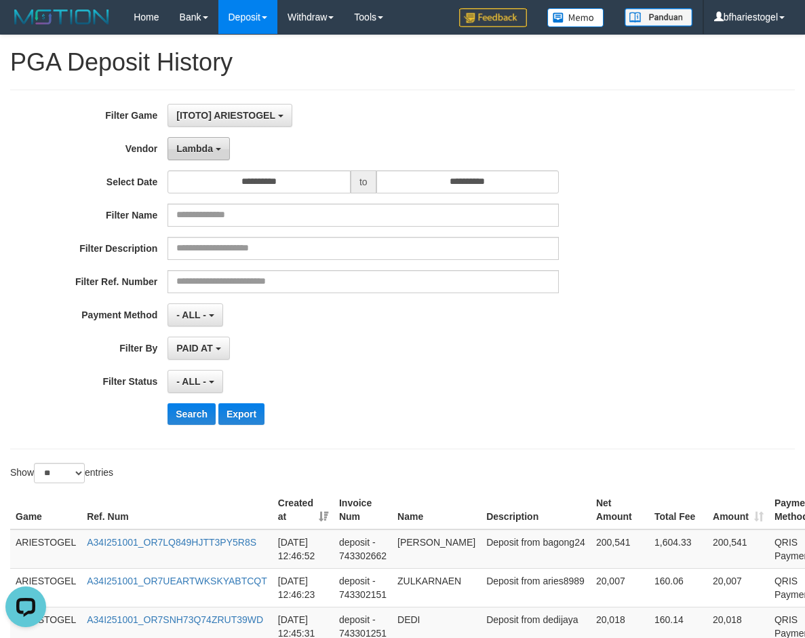
click at [213, 147] on button "Lambda" at bounding box center [199, 148] width 62 height 23
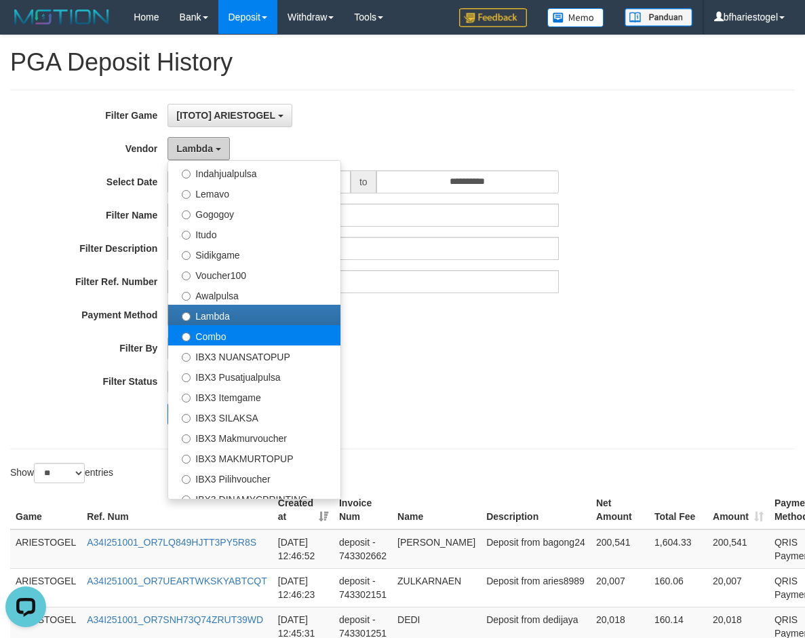
scroll to position [506, 0]
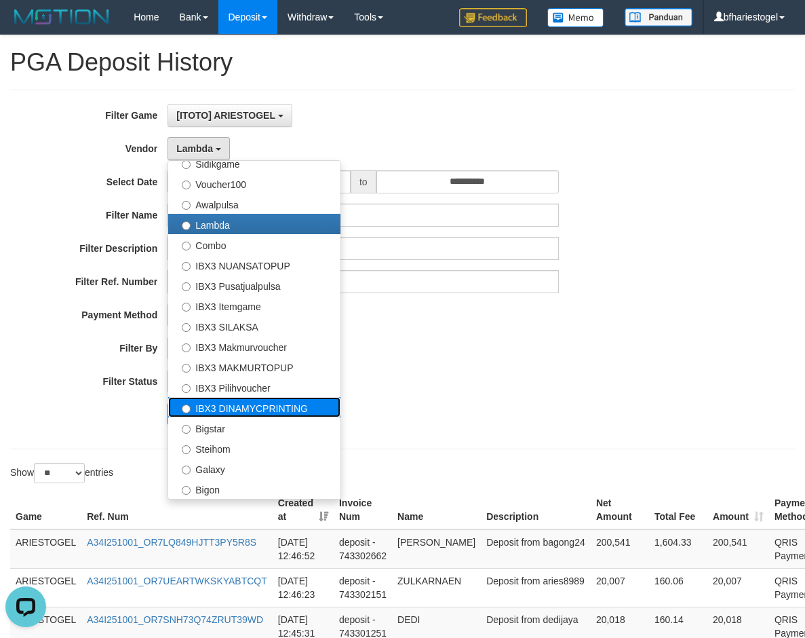
click at [231, 400] on label "IBX3 DINAMYCPRINTING" at bounding box center [254, 407] width 172 height 20
select select "**********"
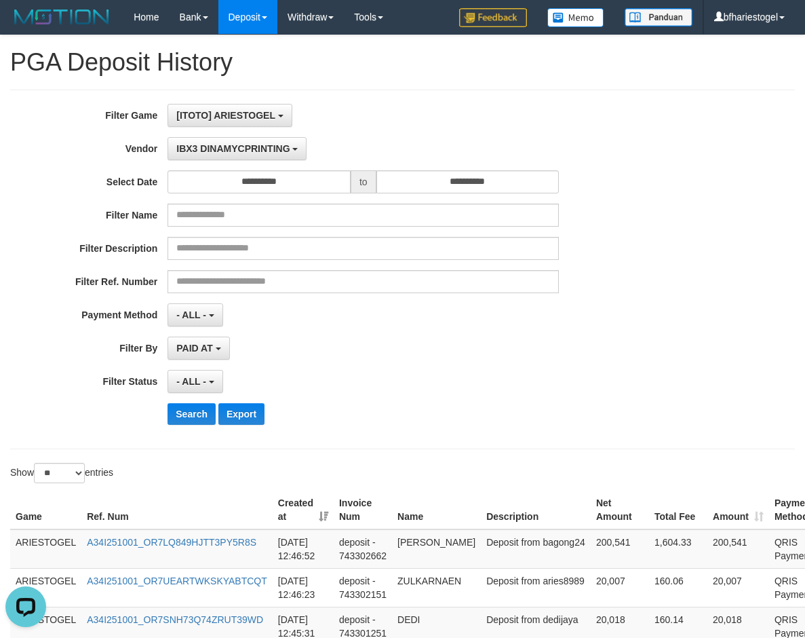
click at [566, 346] on div "**********" at bounding box center [335, 347] width 671 height 23
click at [193, 412] on button "Search" at bounding box center [192, 414] width 48 height 22
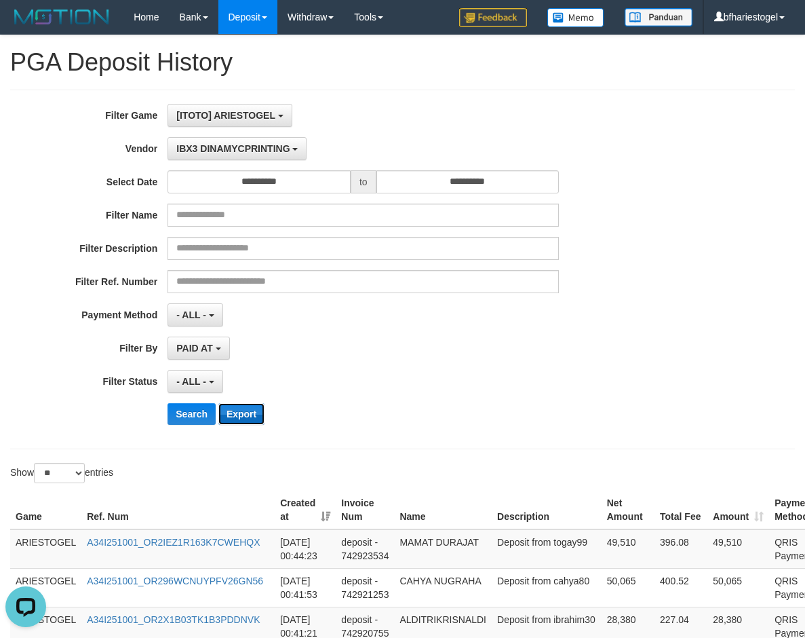
click at [237, 412] on button "Export" at bounding box center [241, 414] width 46 height 22
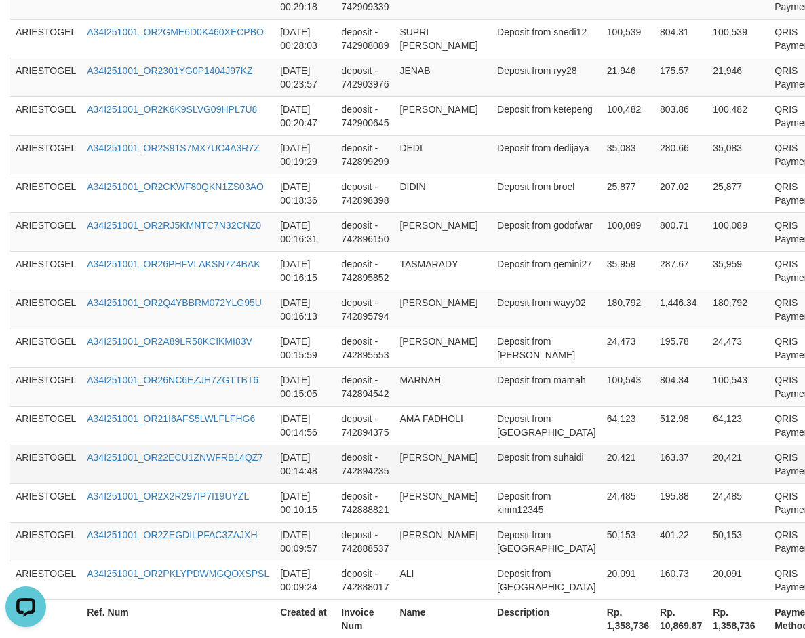
scroll to position [889, 0]
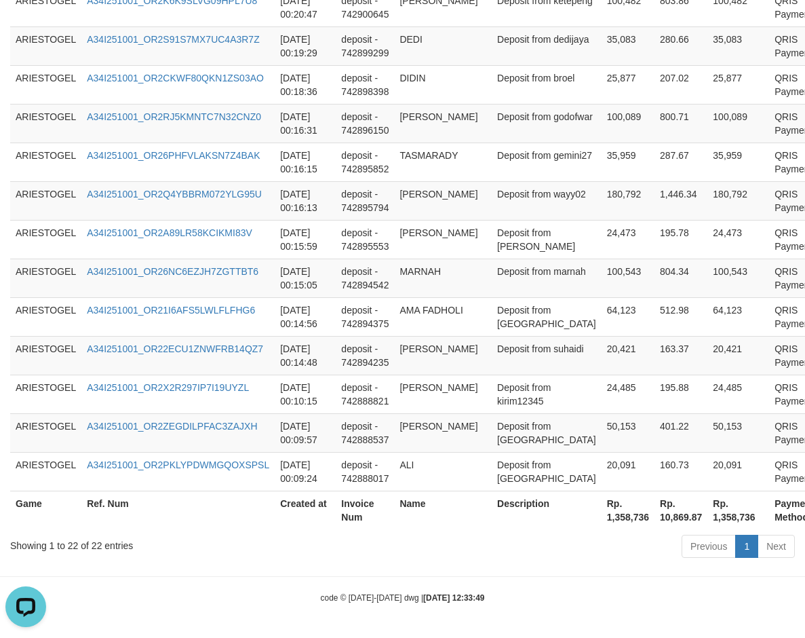
click at [707, 513] on th "Rp. 1,358,736" at bounding box center [738, 509] width 62 height 39
copy th "1,358,736"
